Goal: Check status: Check status

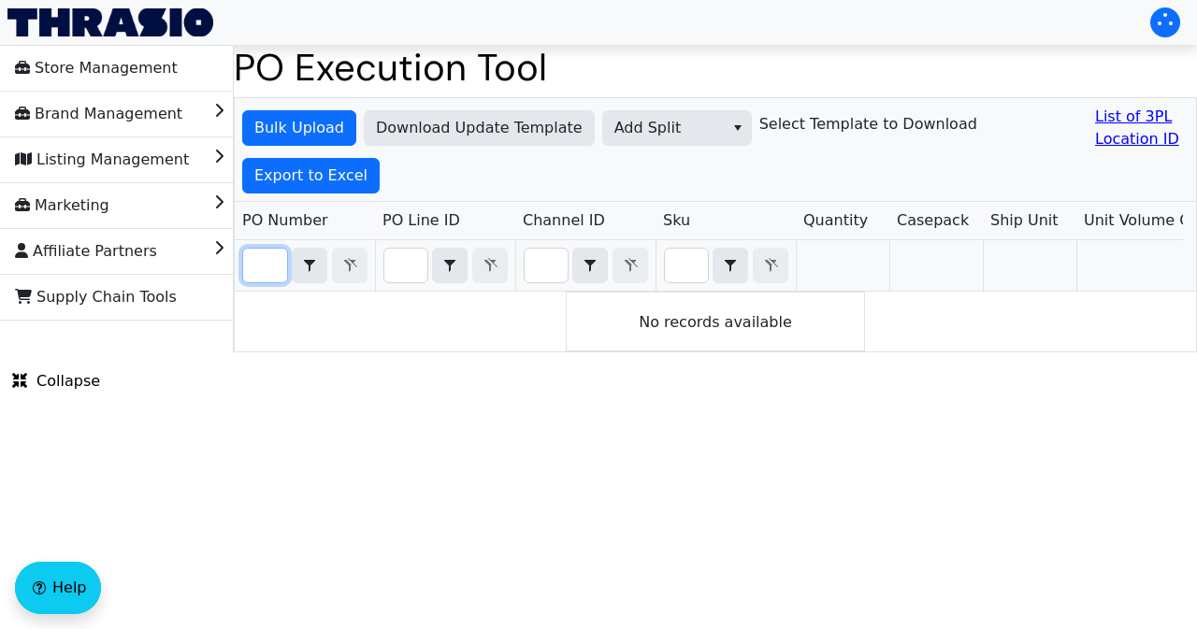
click at [267, 267] on input "Filter" at bounding box center [265, 266] width 44 height 34
paste input "PO67219"
type input "PO67219"
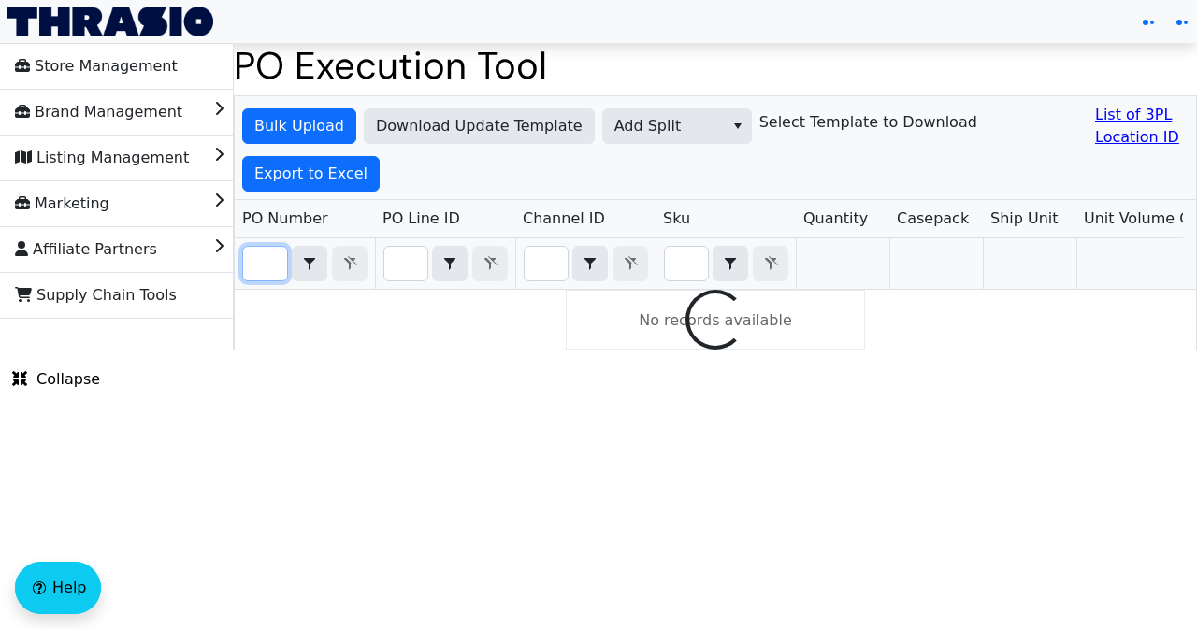
click at [268, 261] on input "Filter" at bounding box center [265, 264] width 44 height 34
paste input "PO67219"
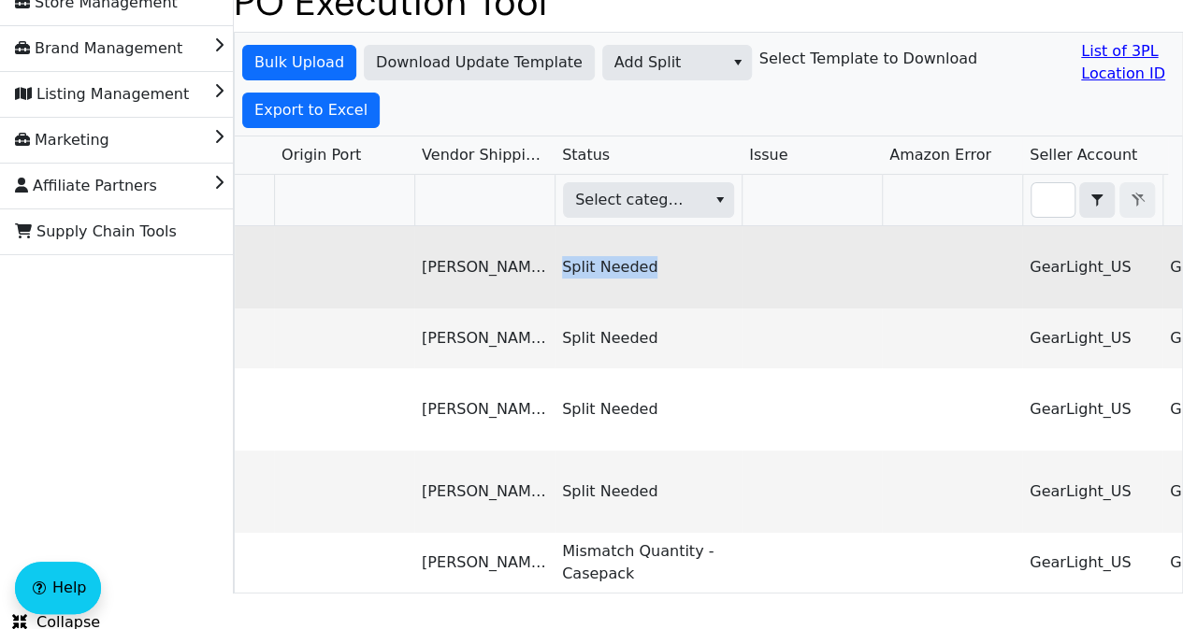
drag, startPoint x: 573, startPoint y: 264, endPoint x: 657, endPoint y: 267, distance: 83.3
click at [657, 267] on td "Split Needed" at bounding box center [648, 267] width 187 height 82
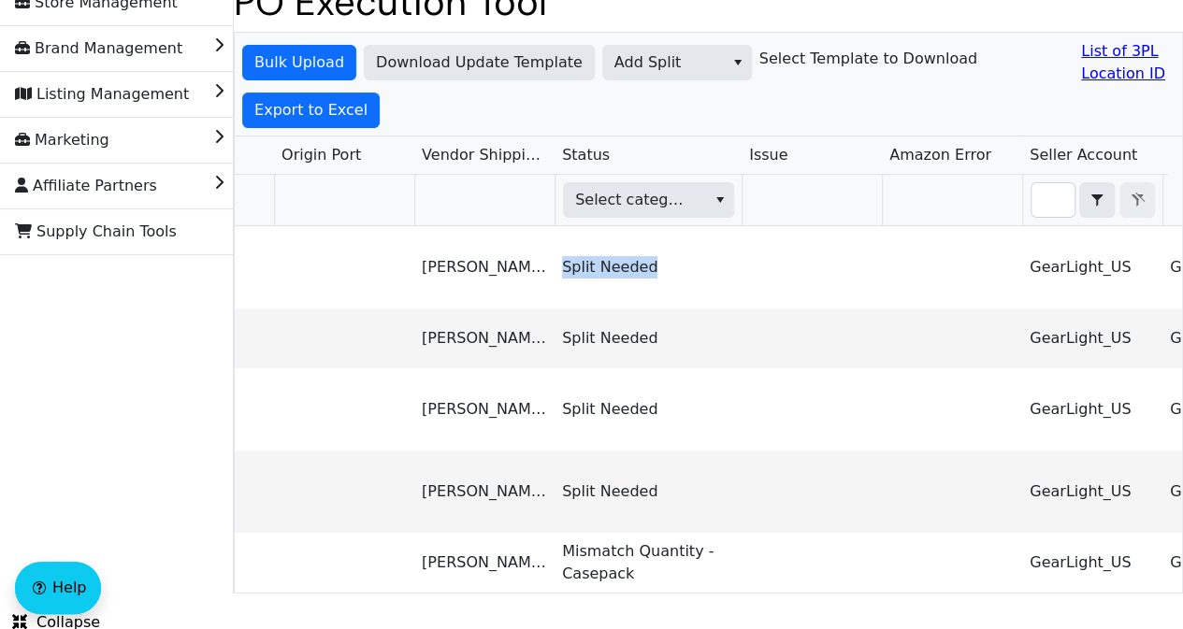
copy td "Split Needed"
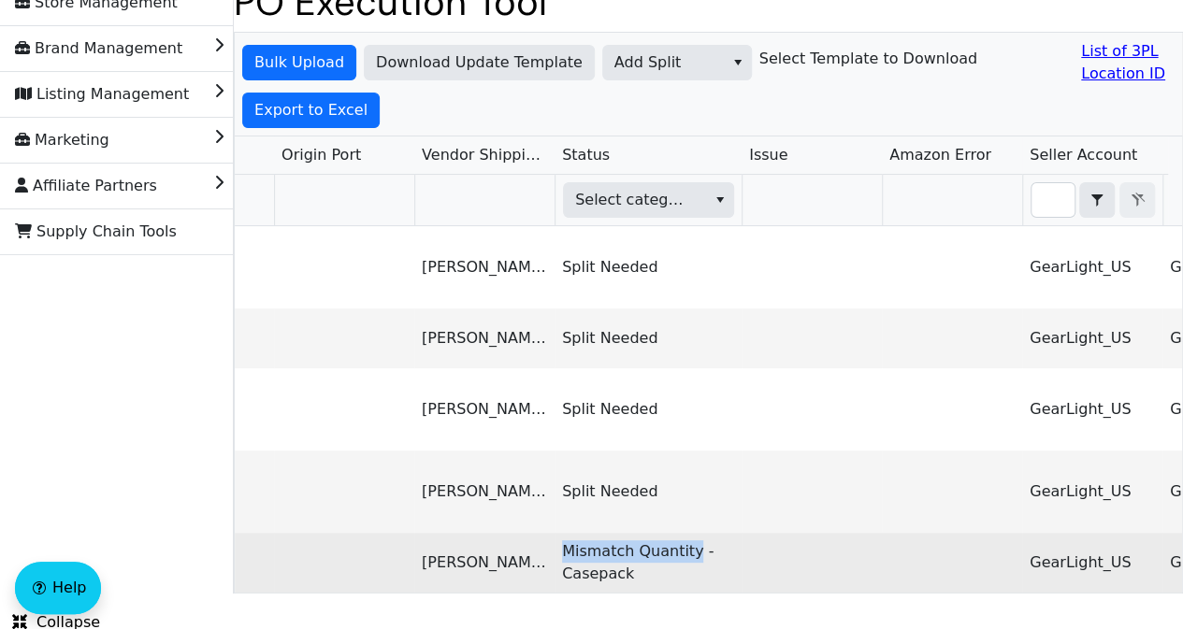
drag, startPoint x: 564, startPoint y: 524, endPoint x: 695, endPoint y: 529, distance: 131.1
click at [695, 533] on td "Mismatch Quantity - Casepack" at bounding box center [648, 563] width 187 height 60
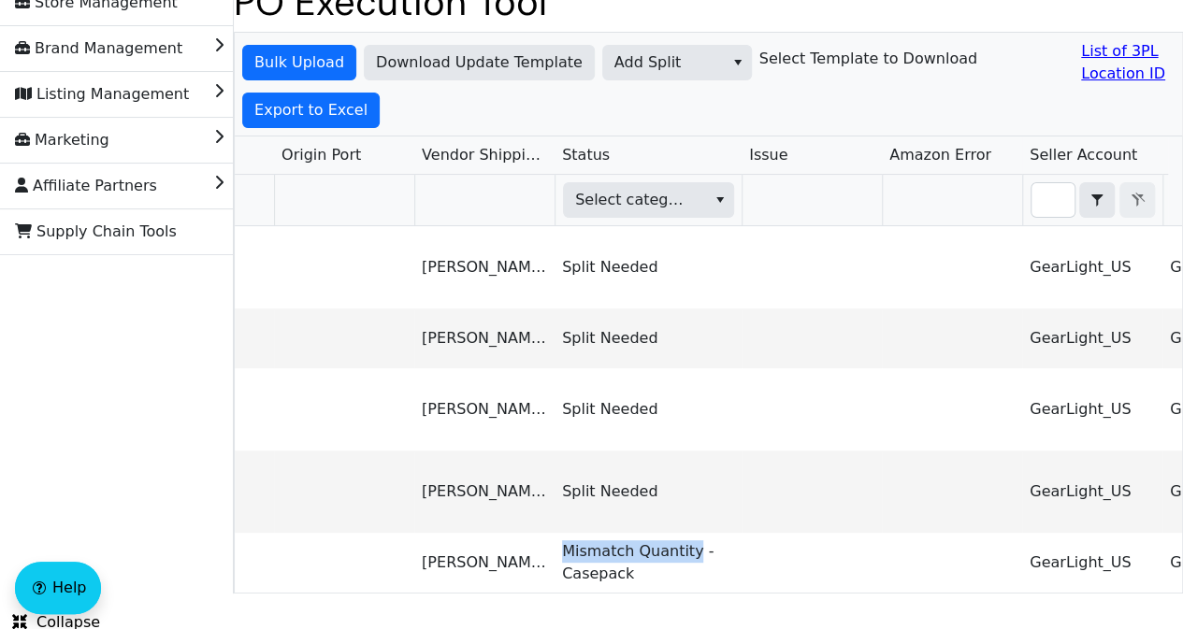
copy td "Mismatch Quantity"
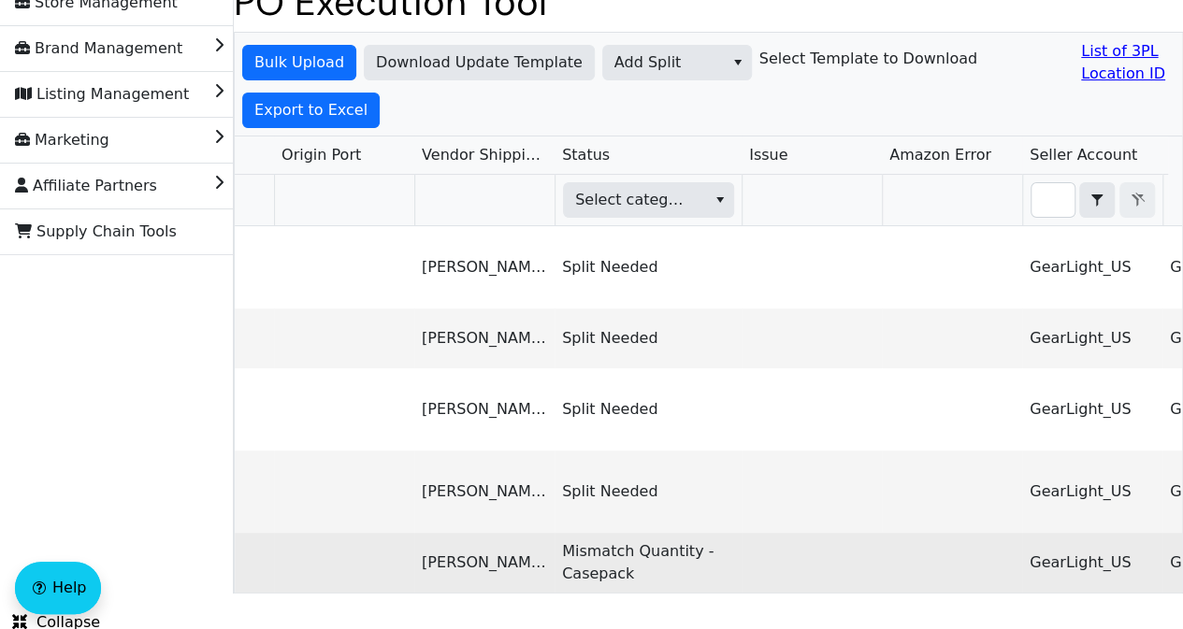
click at [705, 557] on td "Mismatch Quantity - Casepack" at bounding box center [648, 563] width 187 height 60
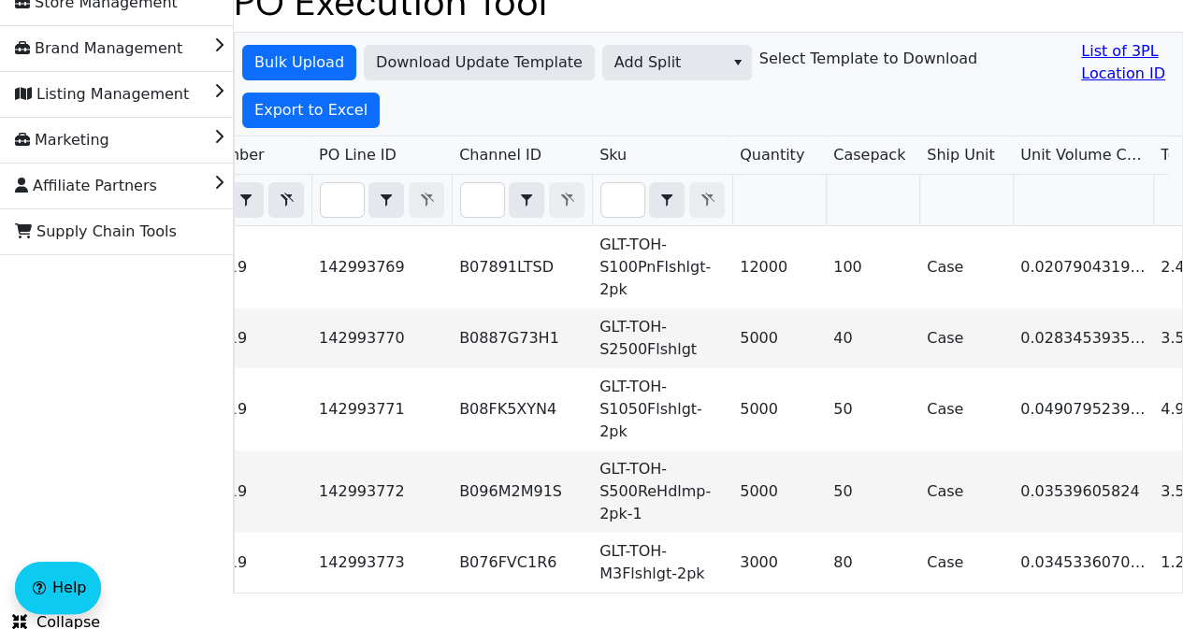
scroll to position [0, 39]
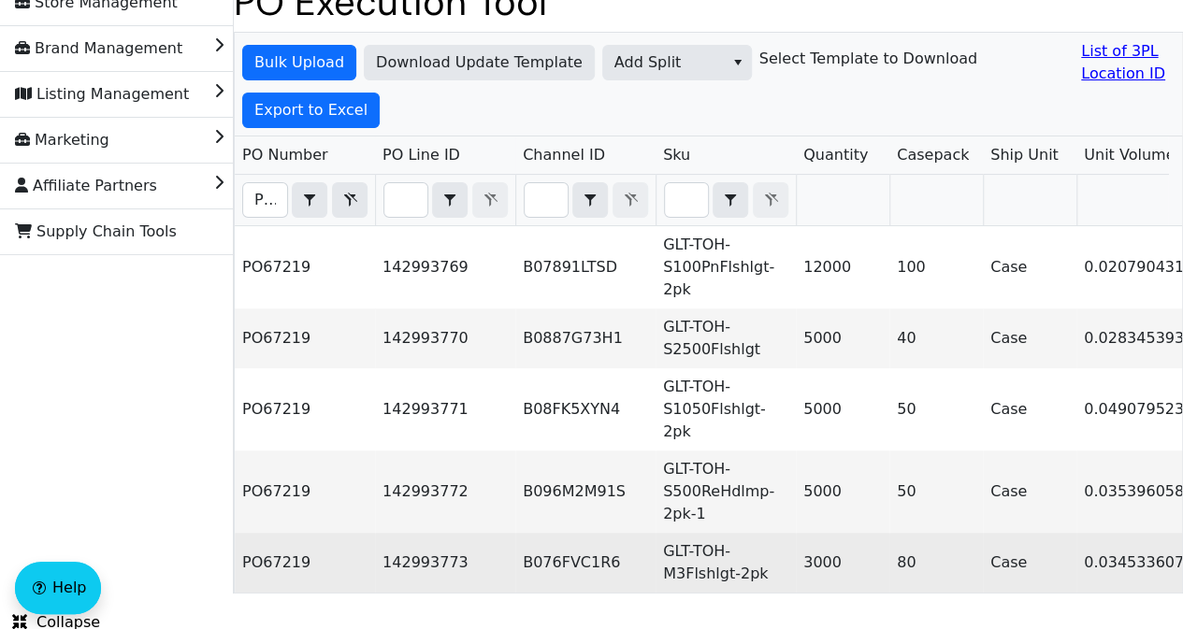
click at [546, 540] on td "B076FVC1R6" at bounding box center [585, 563] width 140 height 60
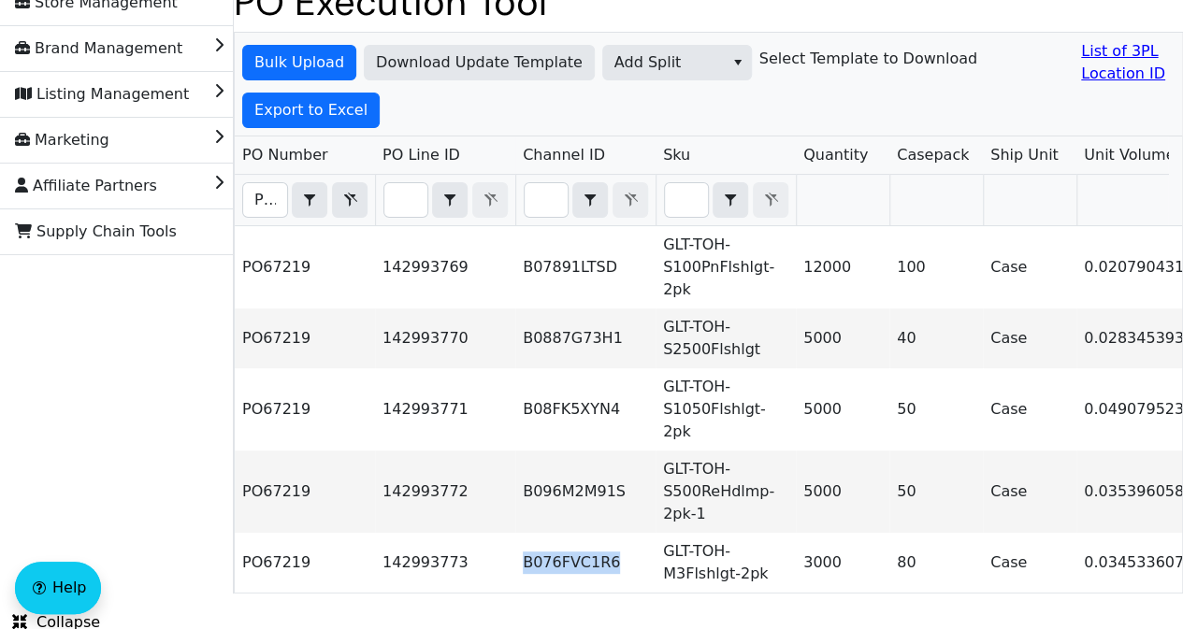
copy td "B076FVC1R6"
click at [64, 394] on div "Store Management Brand Management Listing Management Marketing Affiliate Partne…" at bounding box center [117, 286] width 234 height 615
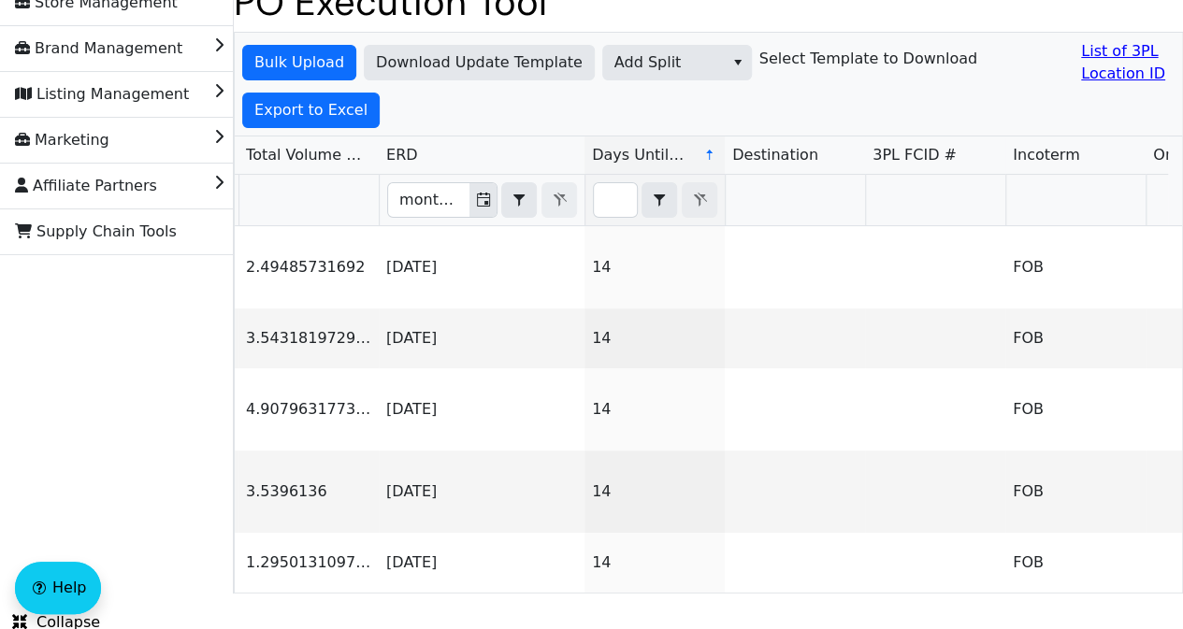
scroll to position [0, 1169]
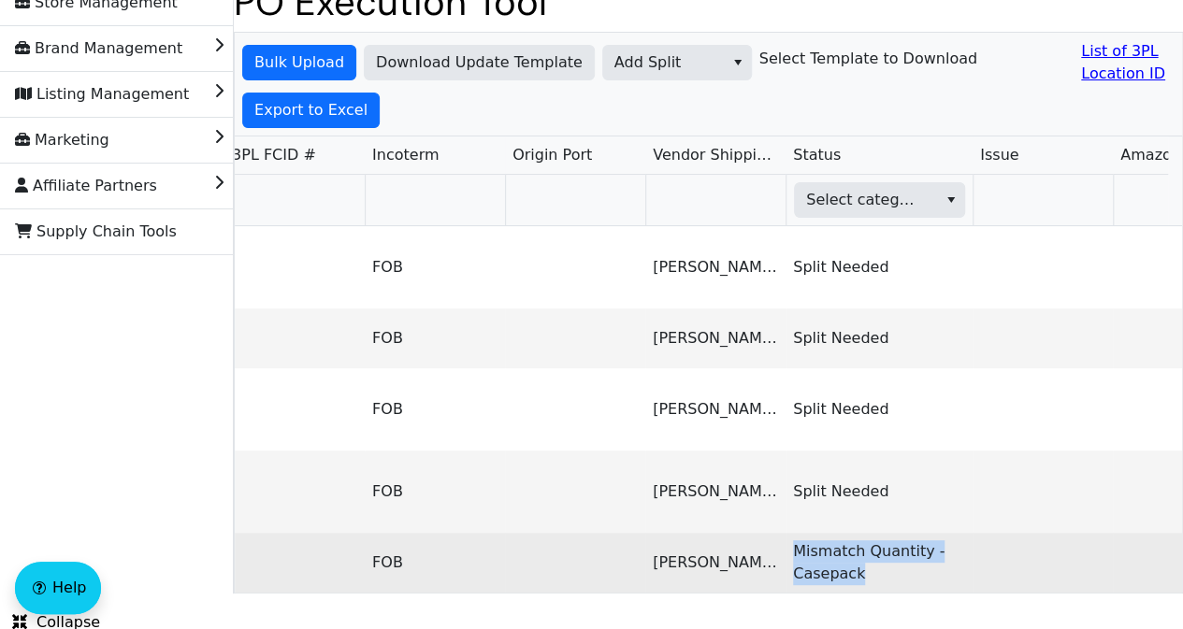
drag, startPoint x: 794, startPoint y: 528, endPoint x: 881, endPoint y: 550, distance: 89.6
click at [881, 550] on td "Mismatch Quantity - Casepack" at bounding box center [879, 563] width 187 height 60
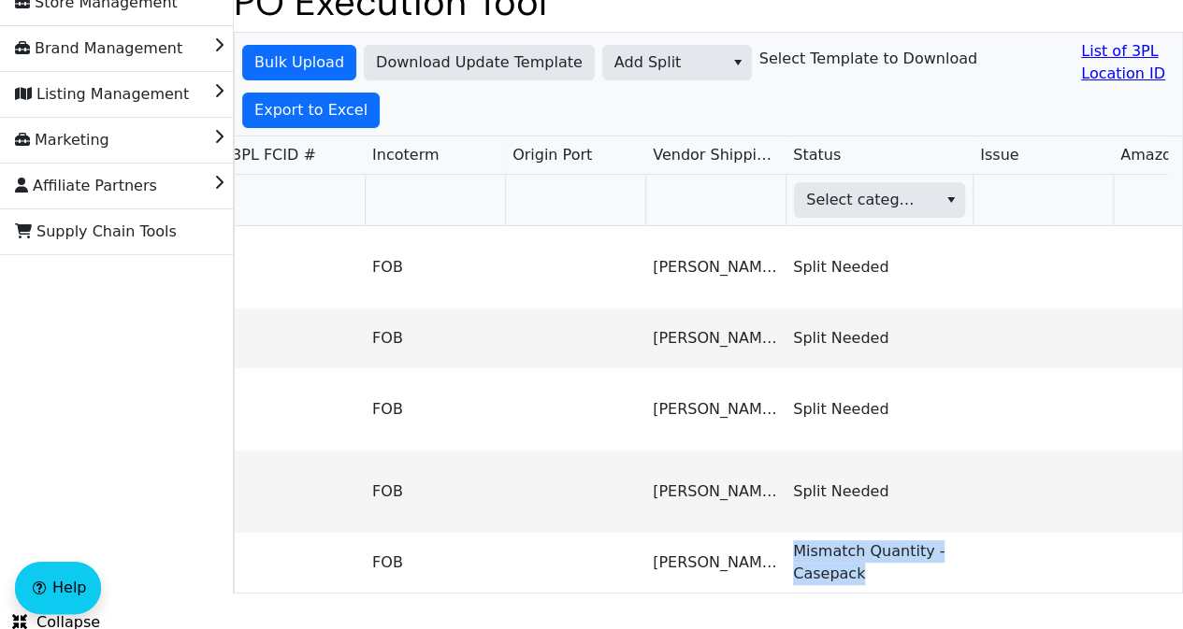
copy td "Mismatch Quantity - Casepack"
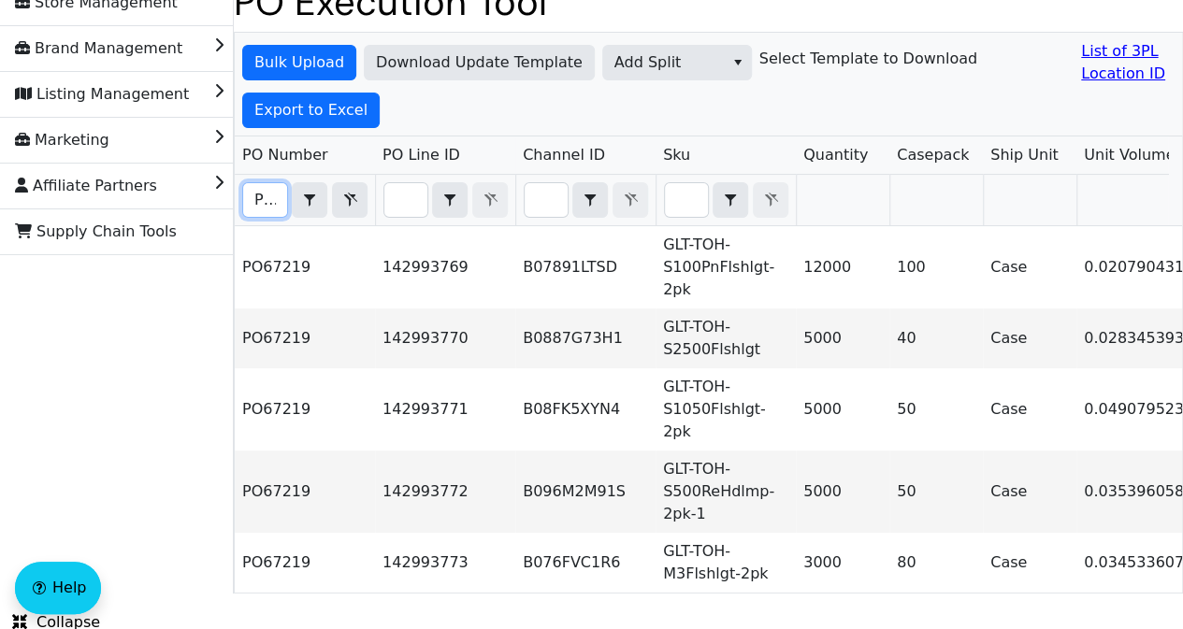
scroll to position [0, 41]
drag, startPoint x: 251, startPoint y: 203, endPoint x: 275, endPoint y: 204, distance: 24.3
click at [275, 204] on input "PO67219" at bounding box center [265, 200] width 44 height 34
paste input "138"
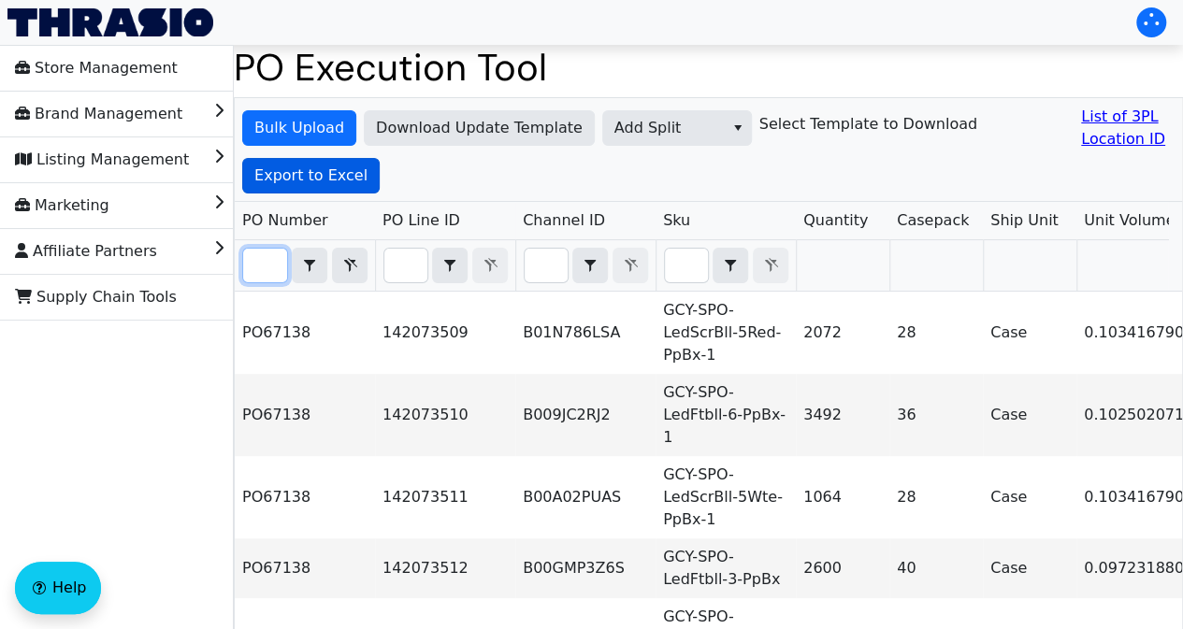
type input "PO67138"
click at [322, 181] on span "Export to Excel" at bounding box center [310, 176] width 113 height 22
